Goal: Information Seeking & Learning: Understand process/instructions

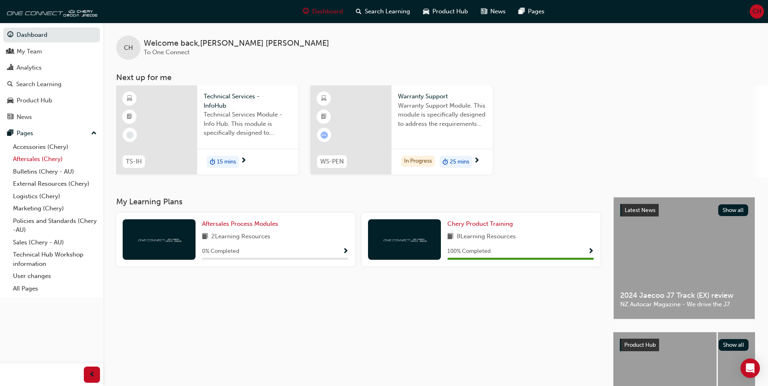
click at [28, 162] on link "Aftersales (Chery)" at bounding box center [55, 159] width 90 height 13
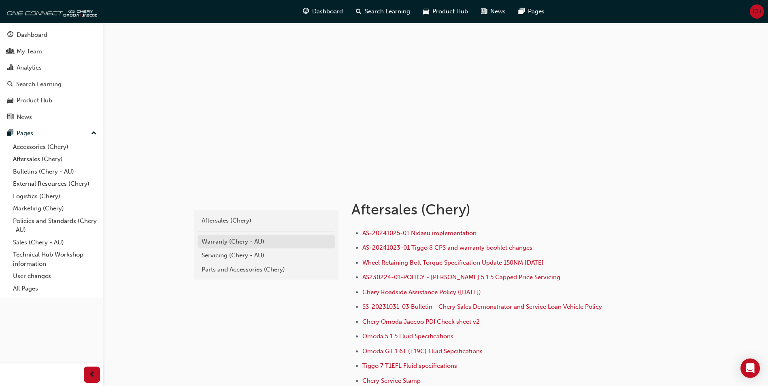
click at [221, 242] on div "Warranty (Chery - AU)" at bounding box center [267, 241] width 130 height 9
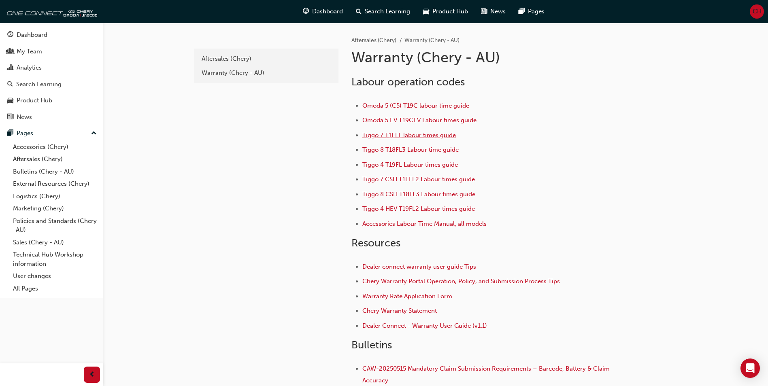
click at [420, 134] on span "Tiggo 7 T1EFL labour times guide" at bounding box center [409, 135] width 94 height 7
